Goal: Obtain resource: Download file/media

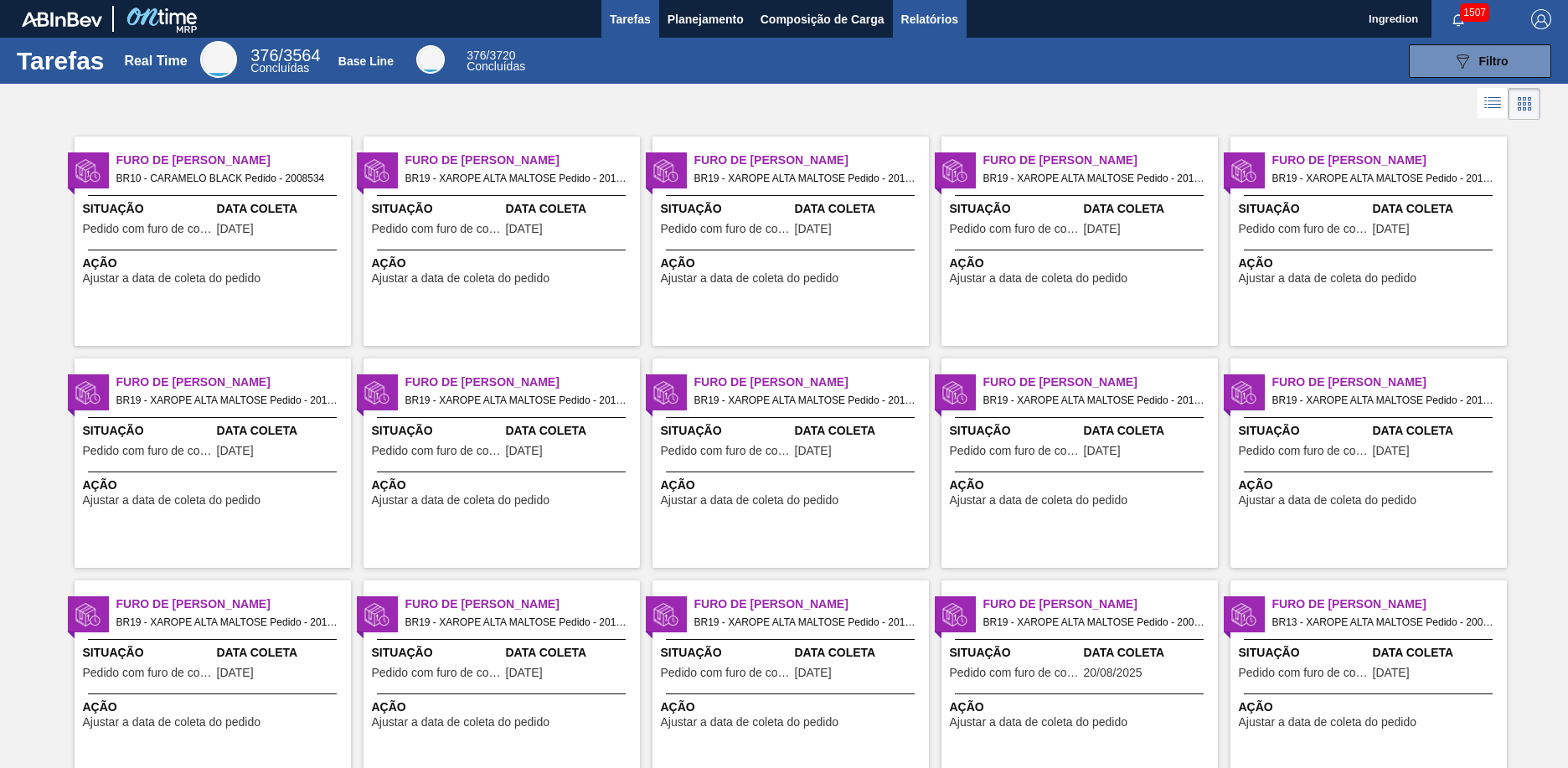
click at [928, 19] on span "Relatórios" at bounding box center [930, 19] width 57 height 20
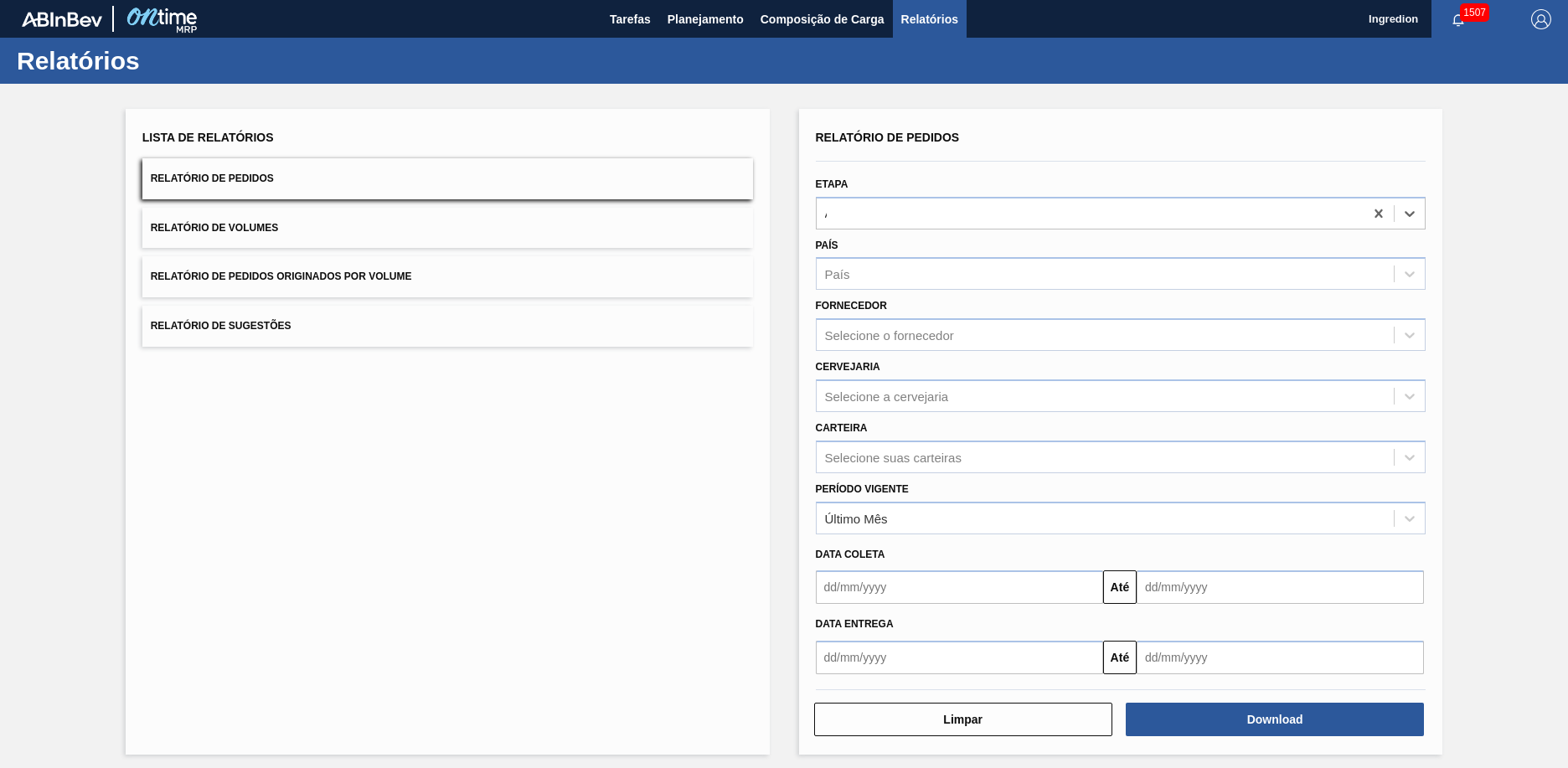
type input "Aguardando Faturamento"
type input "Xarope"
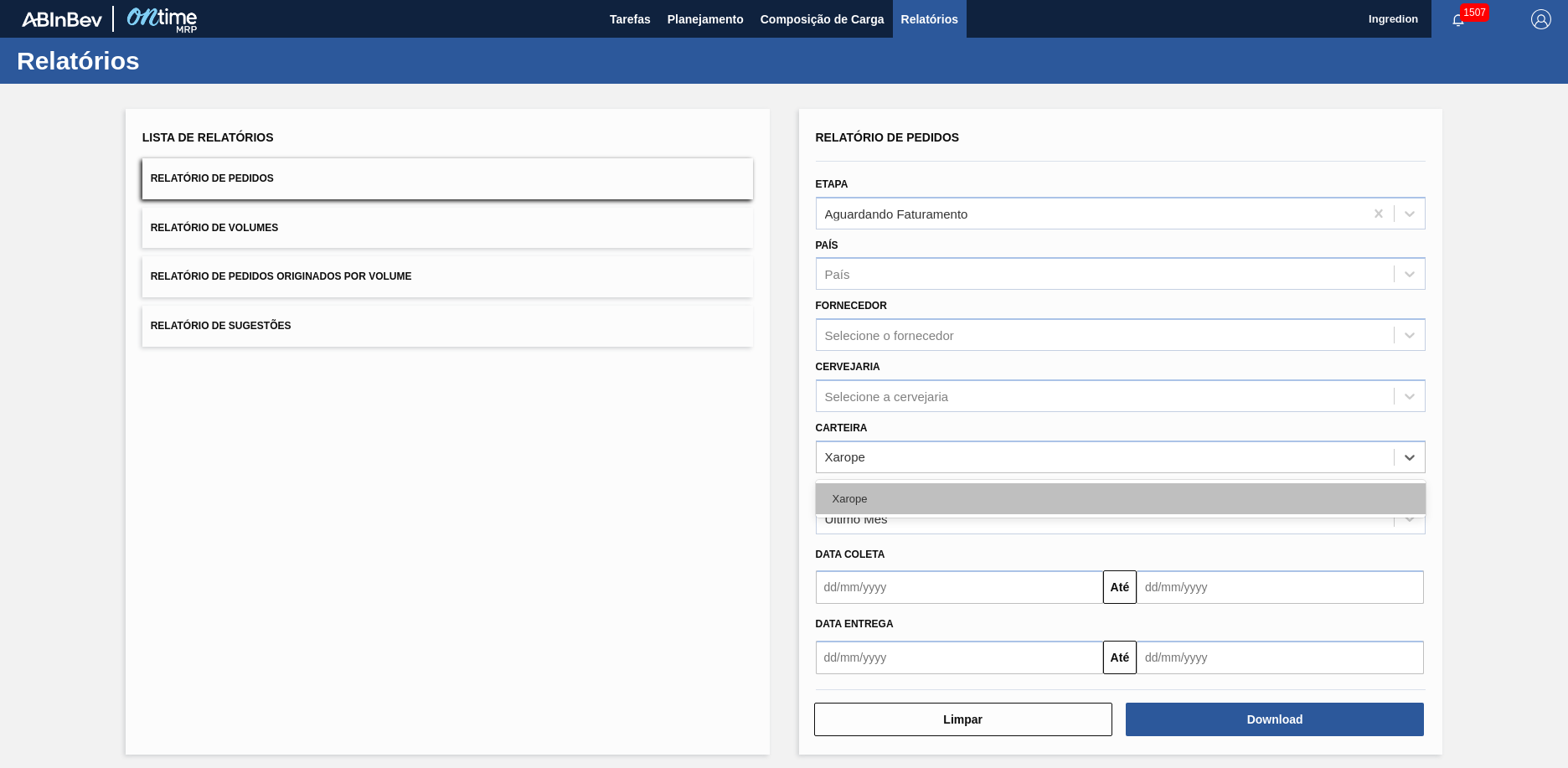
click at [1119, 498] on div "Xarope" at bounding box center [1121, 498] width 610 height 31
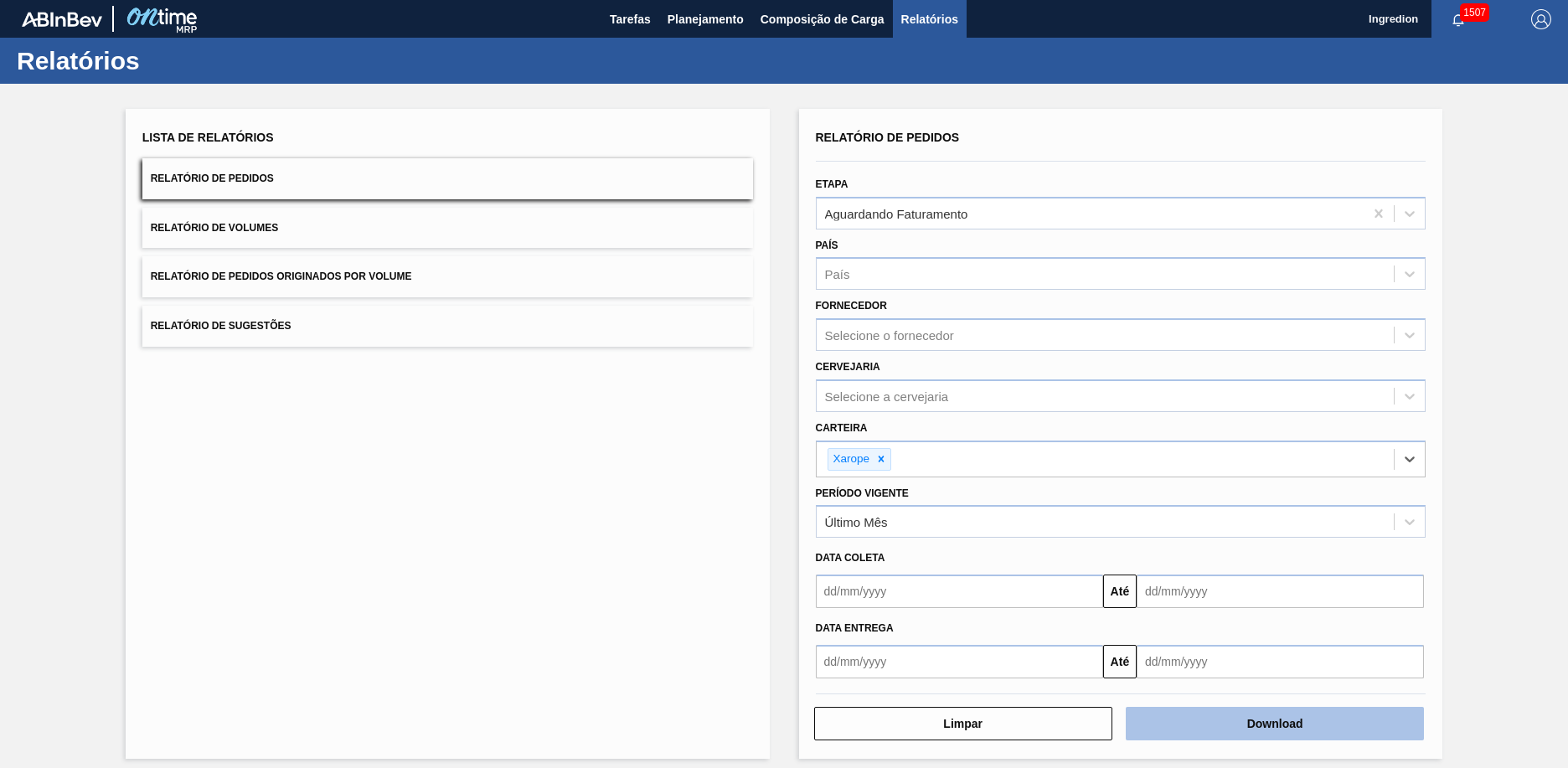
click at [1273, 724] on button "Download" at bounding box center [1275, 724] width 298 height 34
